Goal: Information Seeking & Learning: Learn about a topic

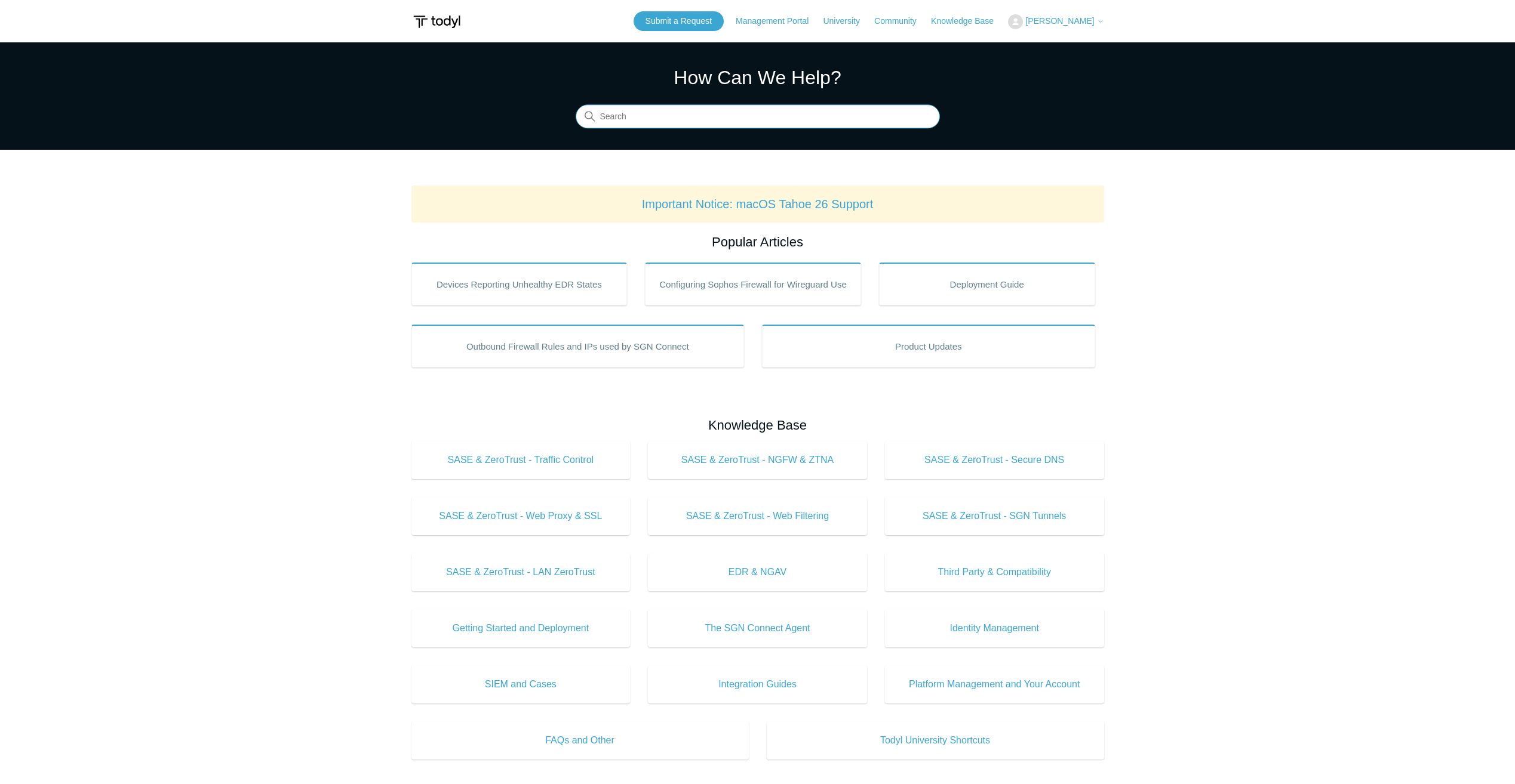
click at [658, 118] on input "Search" at bounding box center [758, 117] width 364 height 24
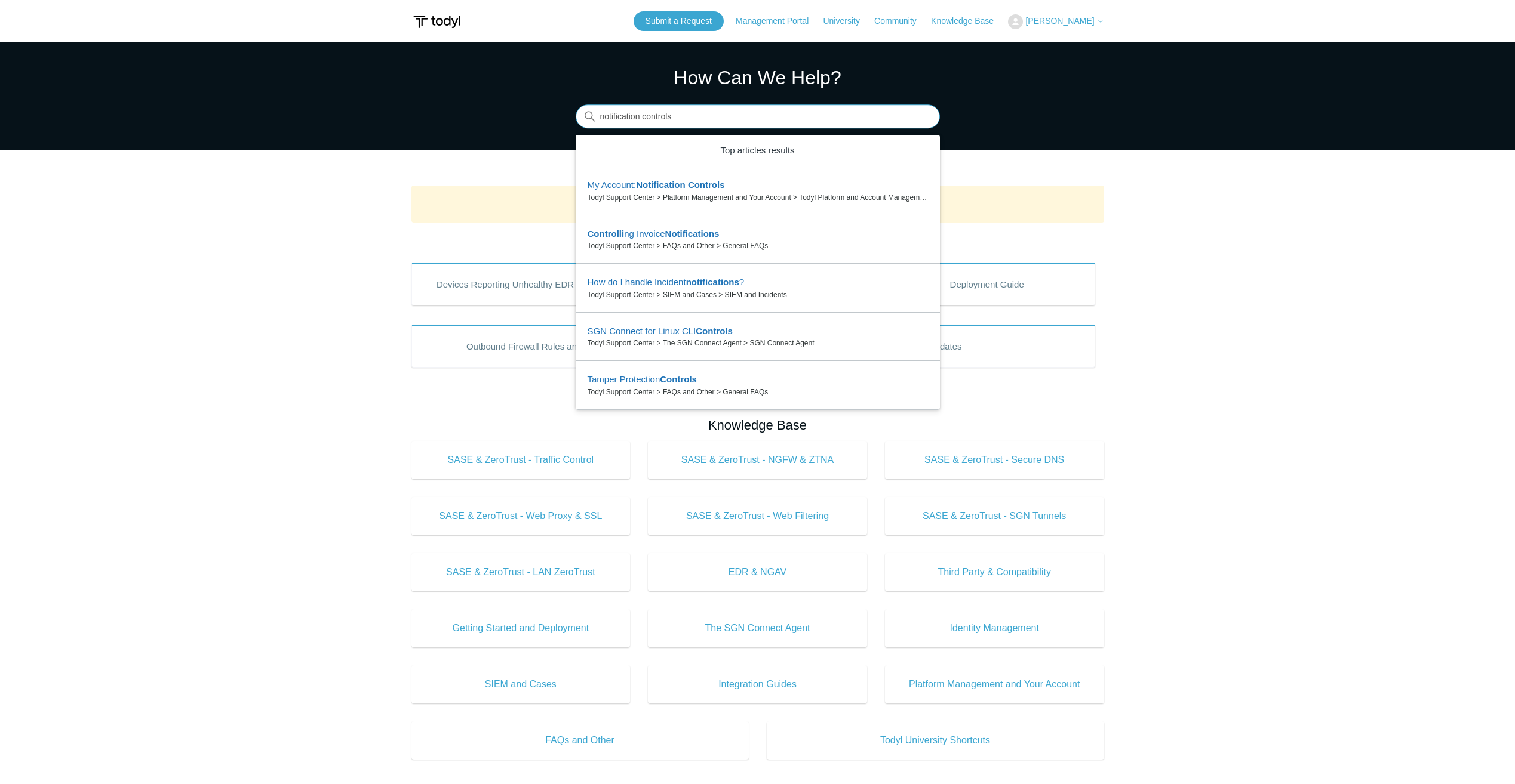
type input "notification controls"
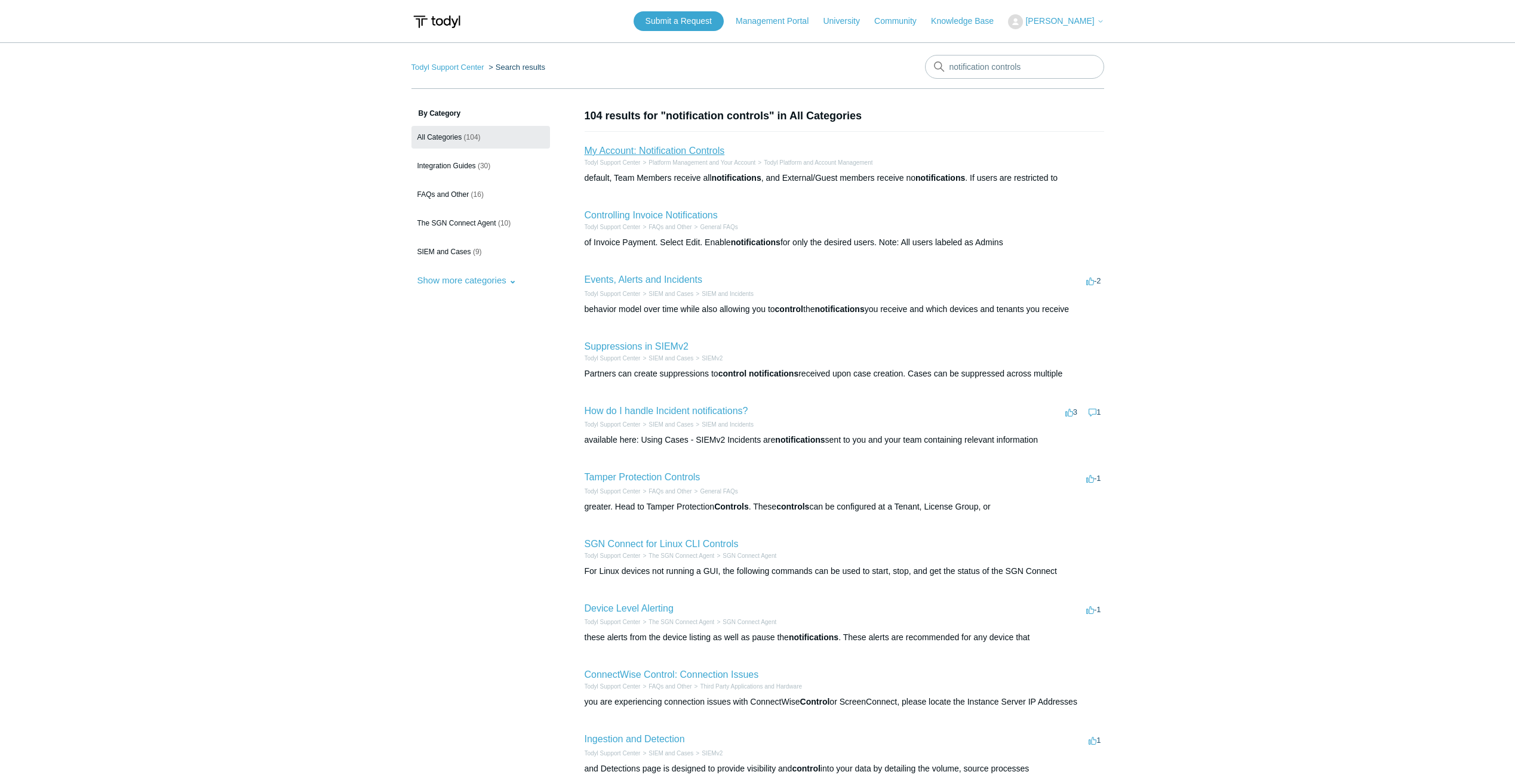
click at [684, 156] on link "My Account: Notification Controls" at bounding box center [654, 150] width 140 height 10
click at [686, 151] on link "My Account: Notification Controls" at bounding box center [654, 150] width 140 height 10
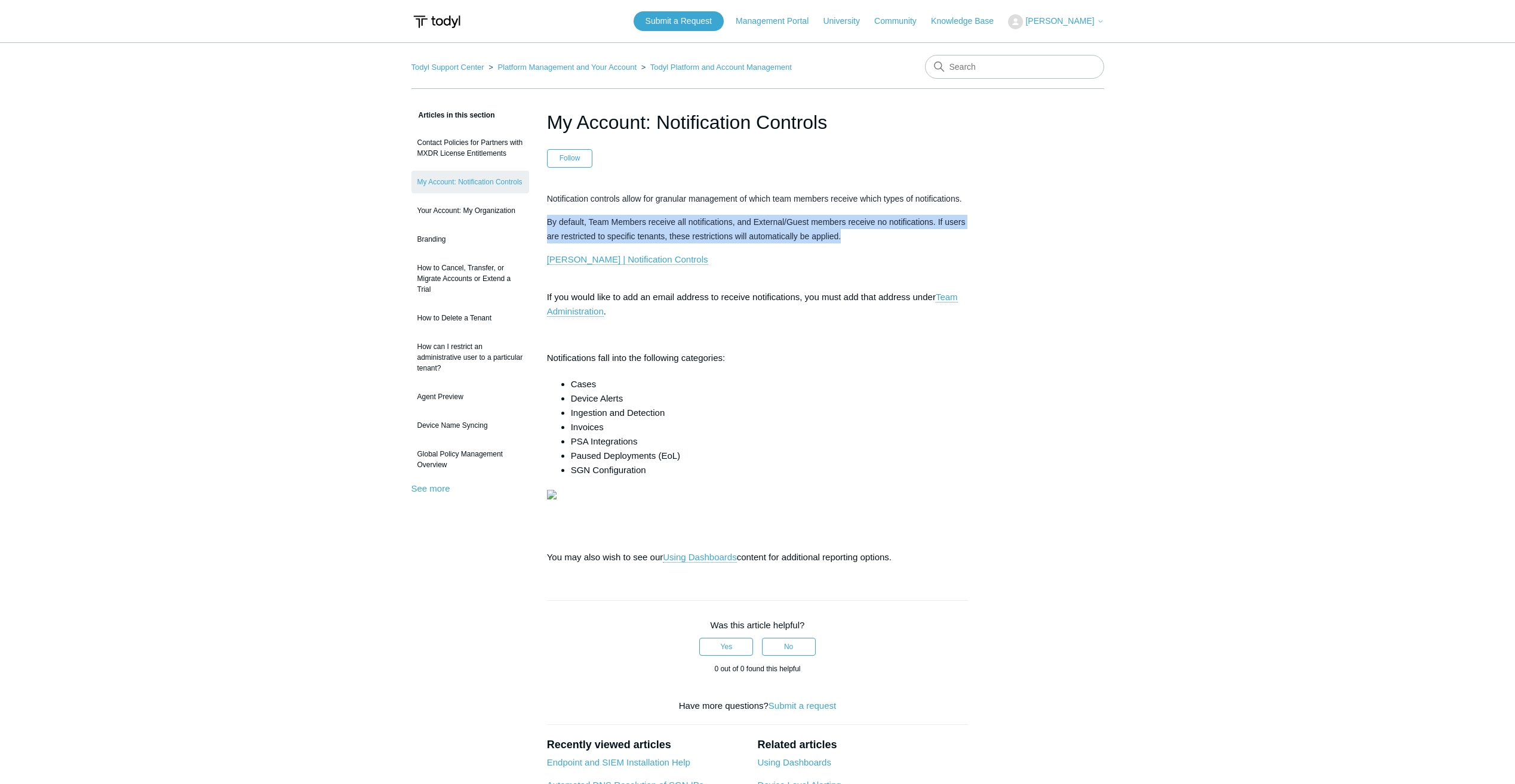
drag, startPoint x: 539, startPoint y: 219, endPoint x: 882, endPoint y: 239, distance: 343.6
click at [882, 239] on article "My Account: Notification Controls Follow Not yet followed by anyone Notificatio…" at bounding box center [758, 540] width 458 height 863
drag, startPoint x: 882, startPoint y: 239, endPoint x: 838, endPoint y: 234, distance: 44.3
copy span "By default, Team Members receive all notifications, and External/Guest members …"
click at [604, 257] on link "Todyl | Notification Controls" at bounding box center [627, 260] width 161 height 11
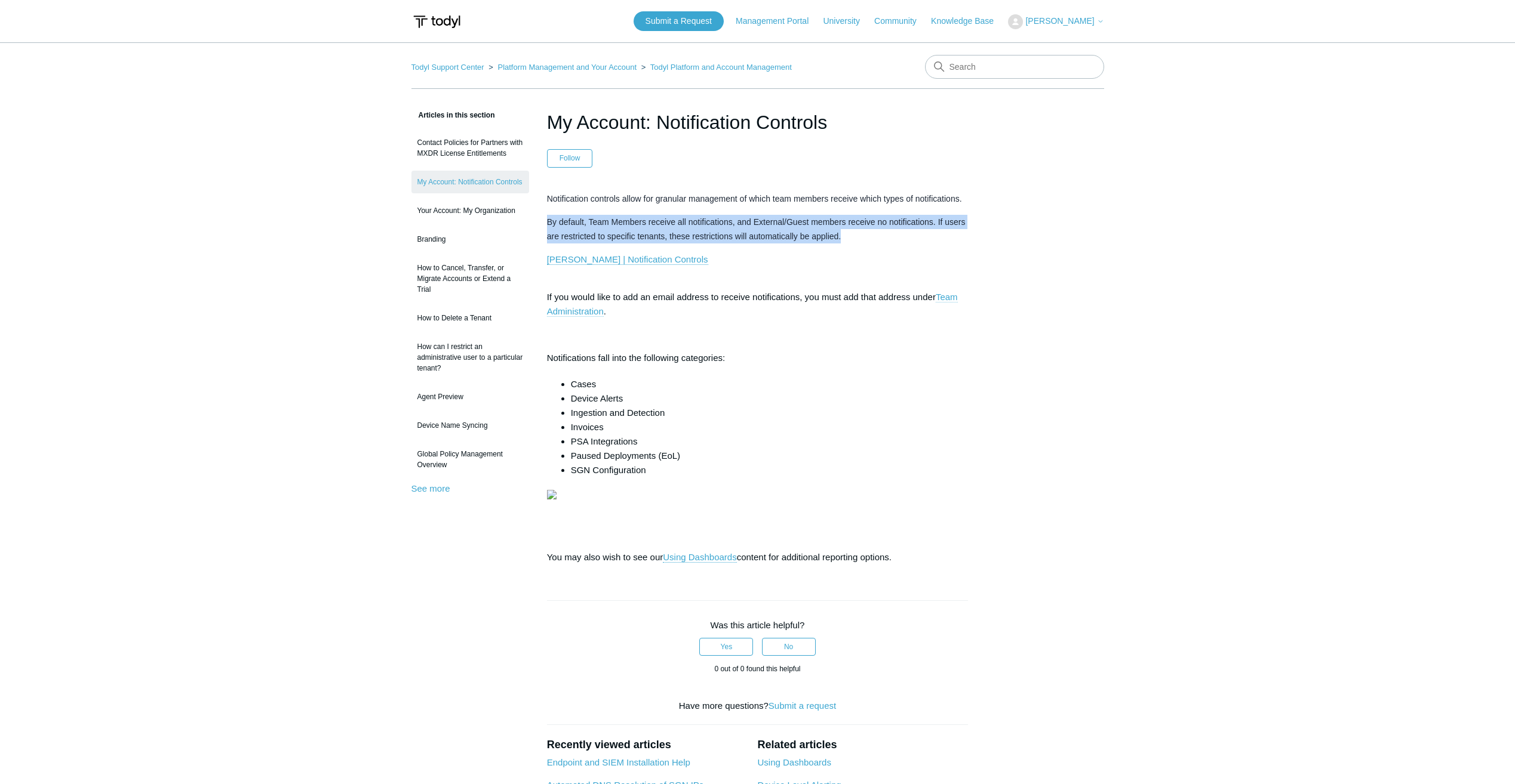
click at [574, 309] on link "Team Administration" at bounding box center [752, 304] width 410 height 25
click at [709, 563] on link "Using Dashboards" at bounding box center [700, 557] width 73 height 11
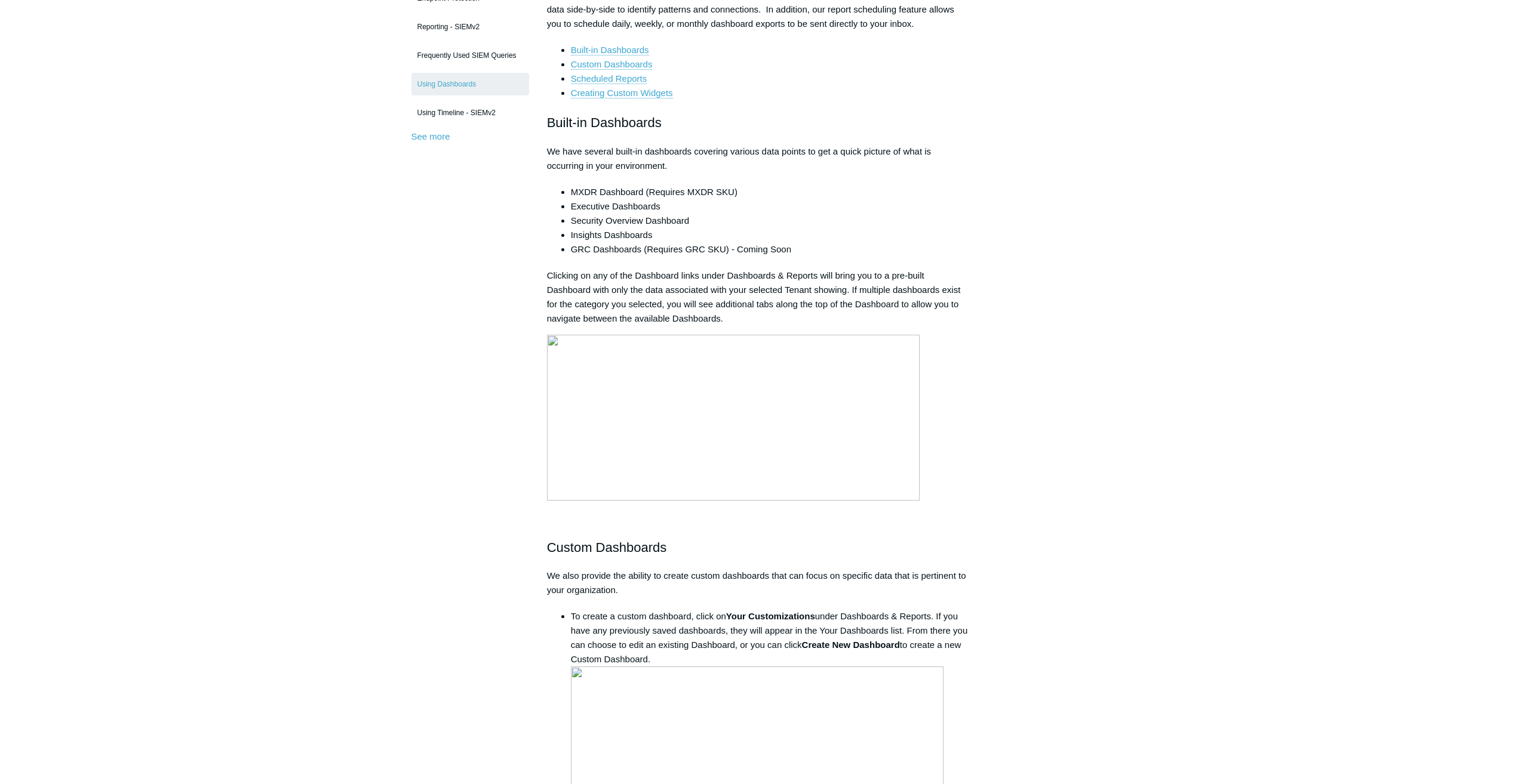
scroll to position [120, 0]
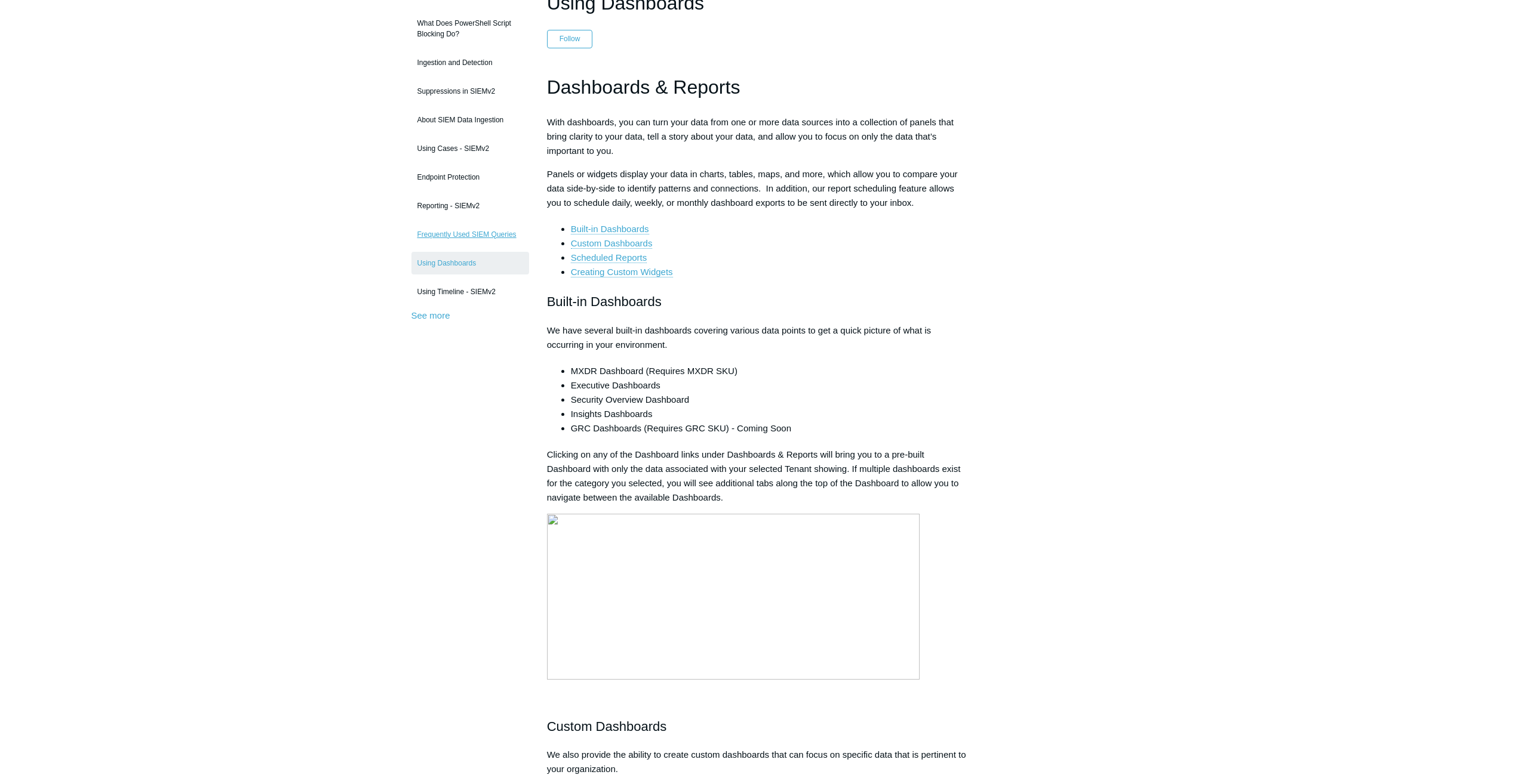
click at [484, 230] on link "Frequently Used SIEM Queries" at bounding box center [470, 234] width 118 height 22
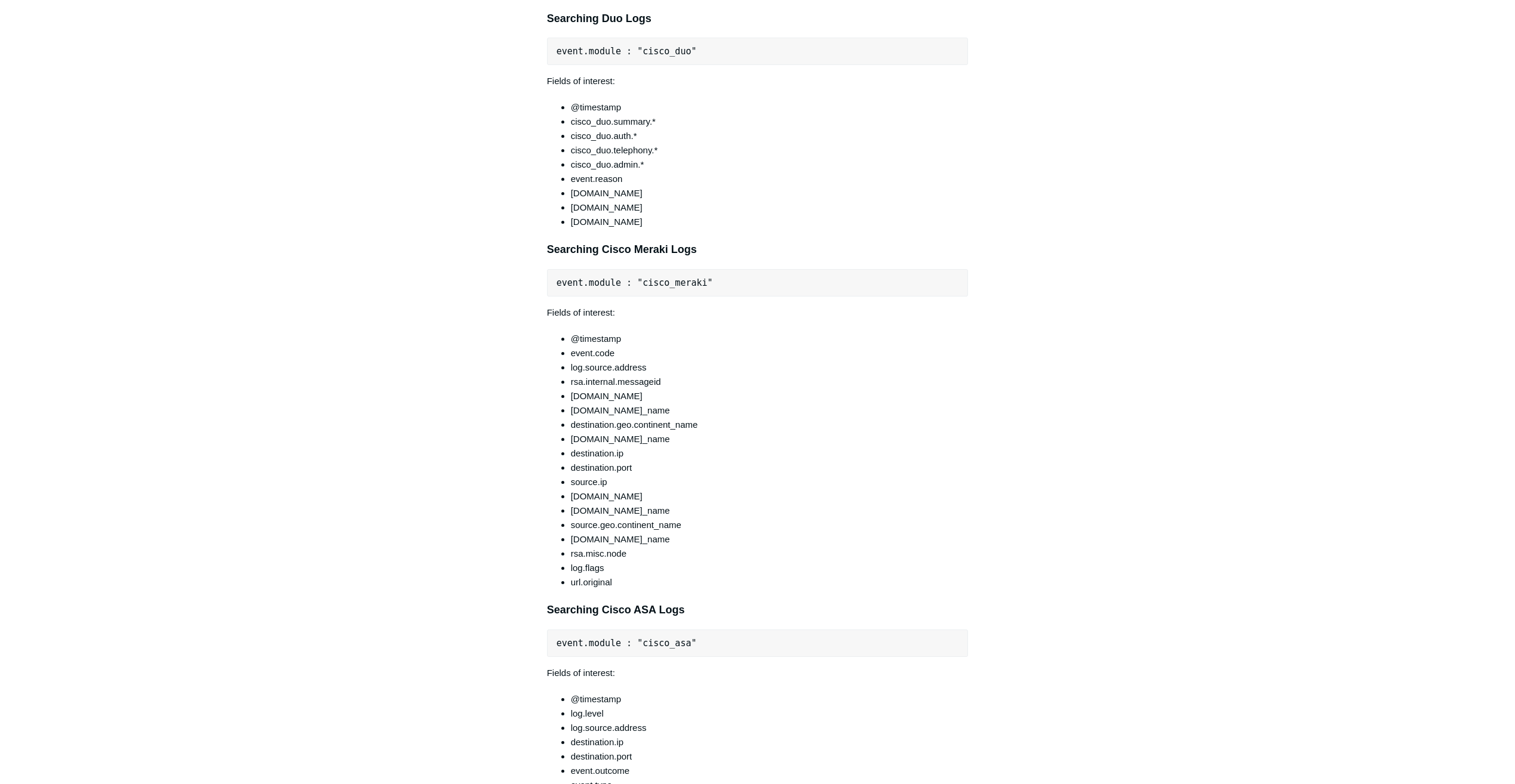
scroll to position [6326, 0]
